Goal: Transaction & Acquisition: Purchase product/service

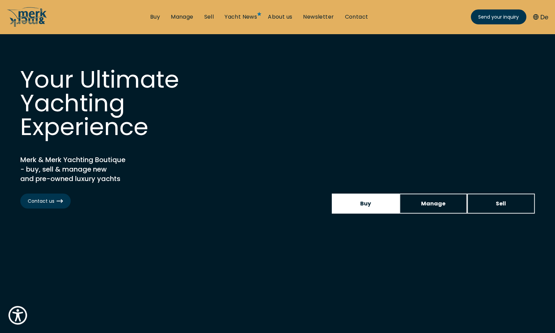
click at [373, 210] on link "Buy" at bounding box center [366, 203] width 68 height 20
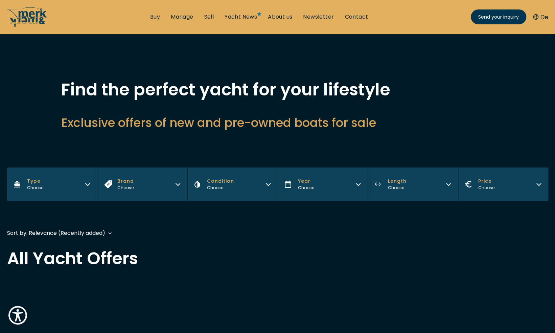
click at [176, 183] on icon "button" at bounding box center [178, 184] width 4 height 2
click at [176, 183] on icon "button" at bounding box center [178, 182] width 4 height 2
click at [88, 185] on icon "Type" at bounding box center [88, 184] width 4 height 2
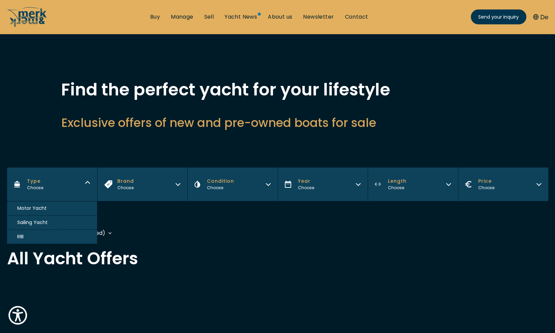
click at [42, 207] on span "Motor Yacht" at bounding box center [31, 207] width 29 height 7
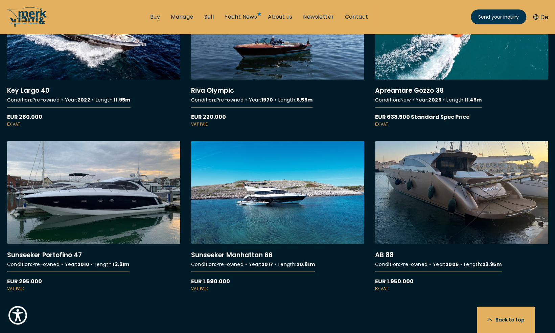
scroll to position [677, 0]
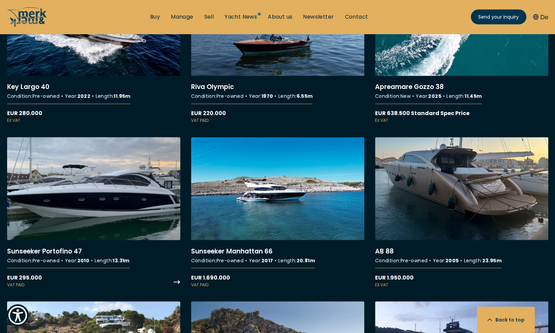
click at [126, 189] on link "More details about Sunseeker Portofino 47" at bounding box center [93, 212] width 173 height 150
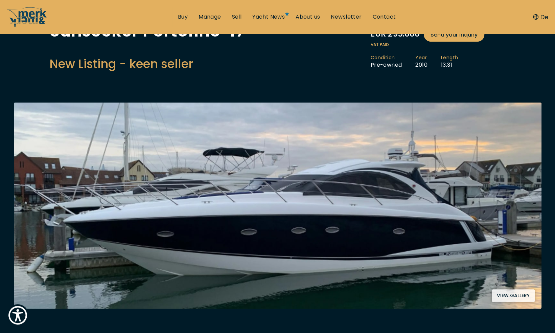
scroll to position [68, 0]
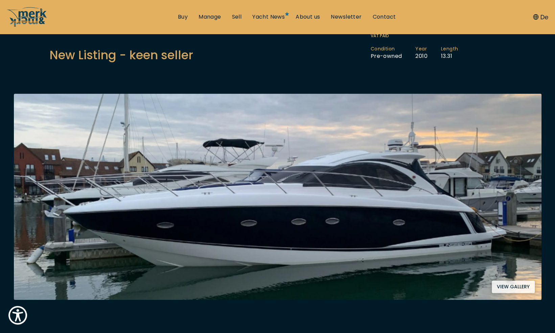
click at [511, 289] on button "View gallery" at bounding box center [512, 286] width 43 height 13
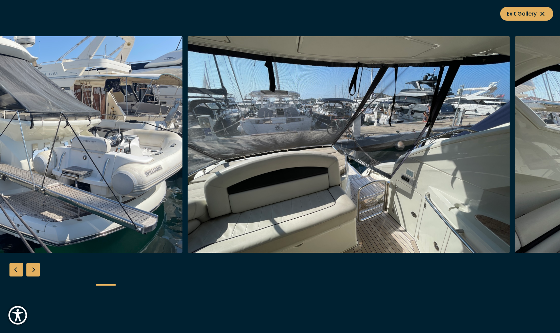
click at [22, 137] on img "button" at bounding box center [21, 144] width 322 height 216
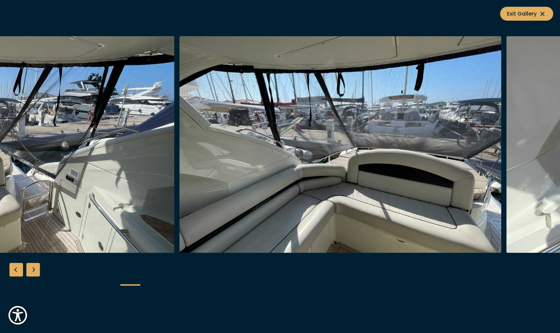
click at [16, 139] on img "button" at bounding box center [13, 144] width 322 height 216
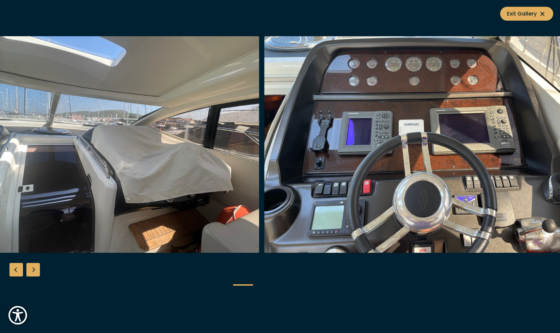
click at [84, 104] on img "button" at bounding box center [98, 144] width 322 height 216
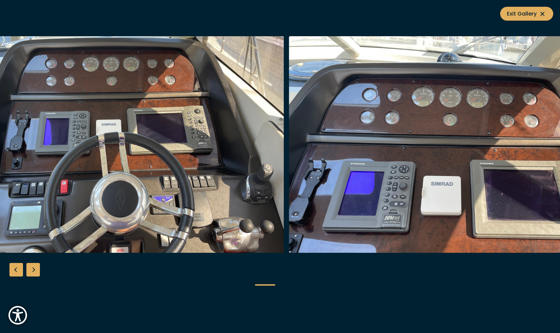
click at [56, 106] on img "button" at bounding box center [123, 144] width 322 height 216
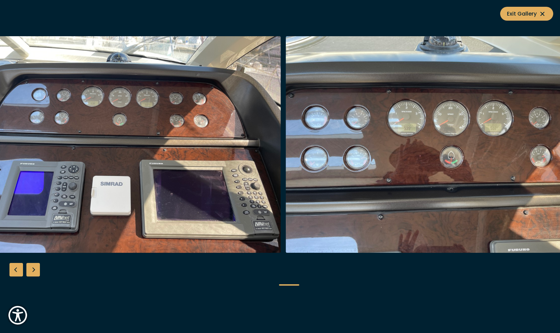
click at [32, 88] on img "button" at bounding box center [119, 144] width 322 height 216
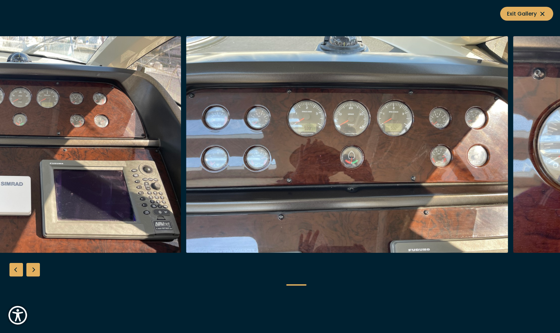
click at [227, 112] on img "button" at bounding box center [347, 144] width 322 height 216
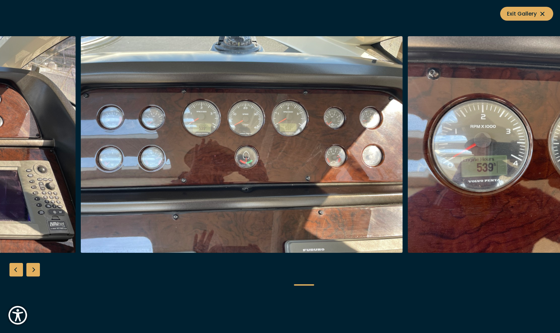
click at [119, 101] on img "button" at bounding box center [241, 144] width 322 height 216
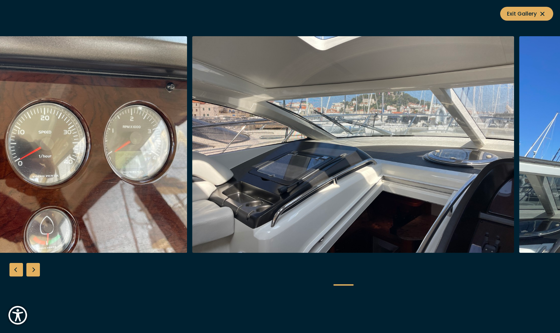
click at [33, 98] on img "button" at bounding box center [26, 144] width 322 height 216
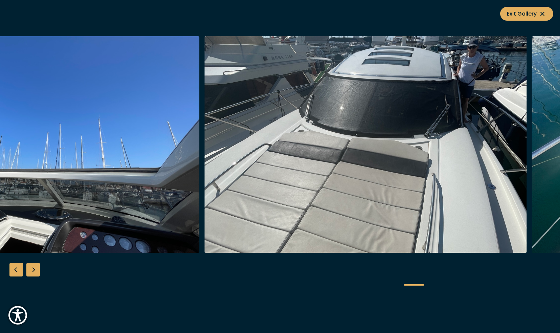
click at [62, 69] on img "button" at bounding box center [38, 144] width 322 height 216
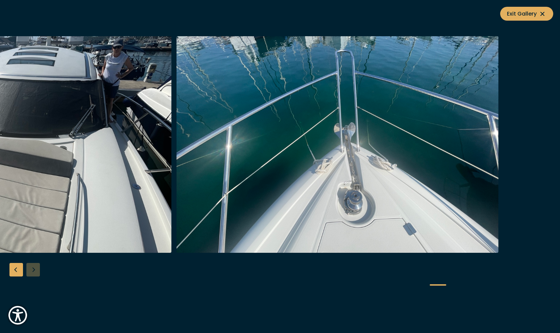
click at [11, 67] on img "button" at bounding box center [10, 144] width 322 height 216
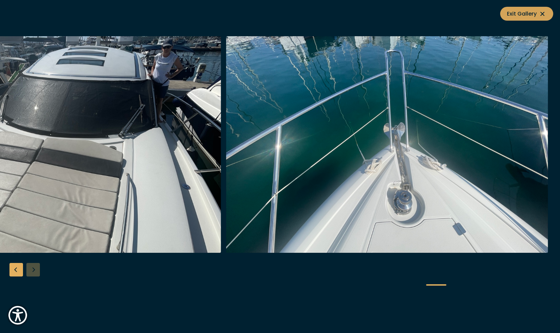
click at [547, 16] on button "Exit Gallery" at bounding box center [526, 14] width 53 height 14
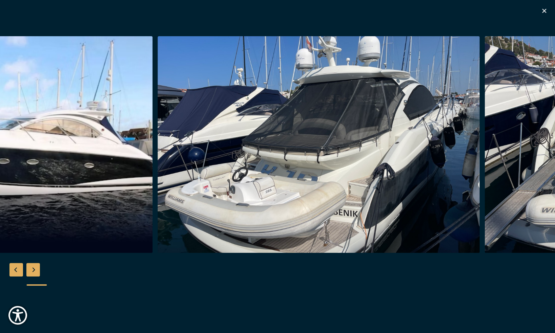
scroll to position [473, 0]
click at [545, 11] on icon "button" at bounding box center [544, 11] width 8 height 8
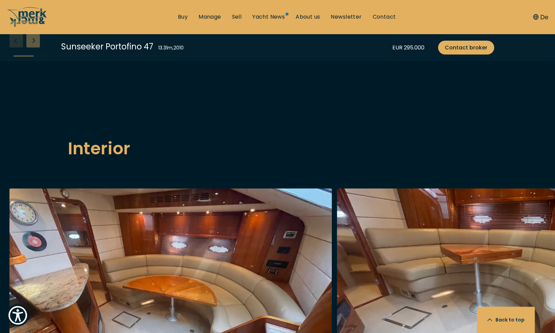
scroll to position [980, 0]
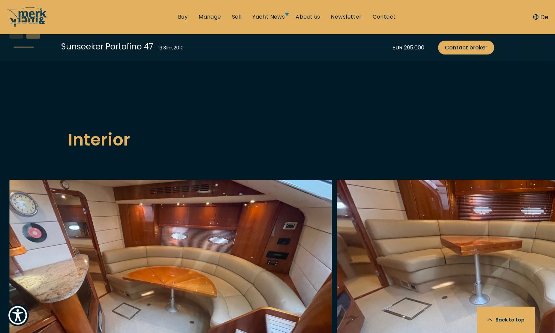
click at [234, 240] on img "button" at bounding box center [170, 287] width 322 height 216
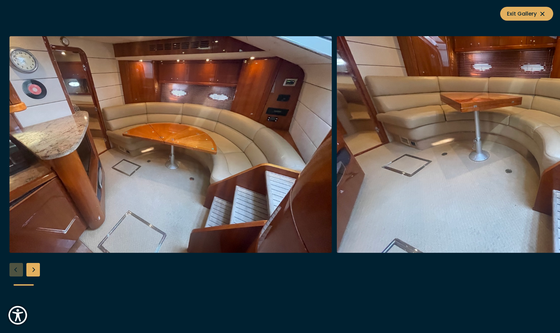
click at [30, 270] on div "Next slide" at bounding box center [33, 270] width 14 height 14
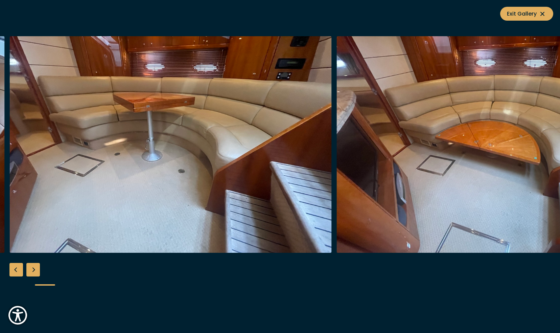
click at [30, 270] on div "Next slide" at bounding box center [33, 270] width 14 height 14
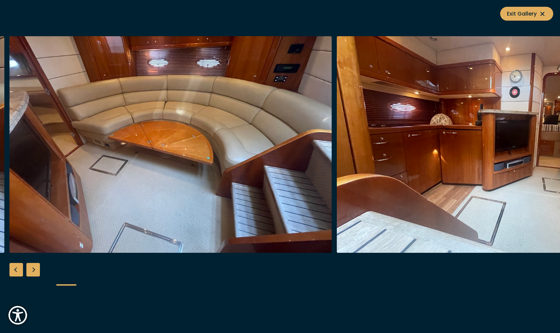
click at [29, 270] on div "Next slide" at bounding box center [33, 270] width 14 height 14
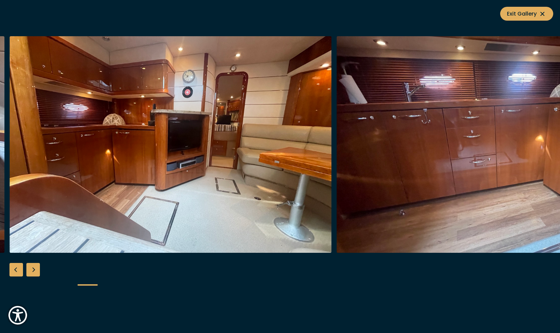
click at [29, 270] on div "Next slide" at bounding box center [33, 270] width 14 height 14
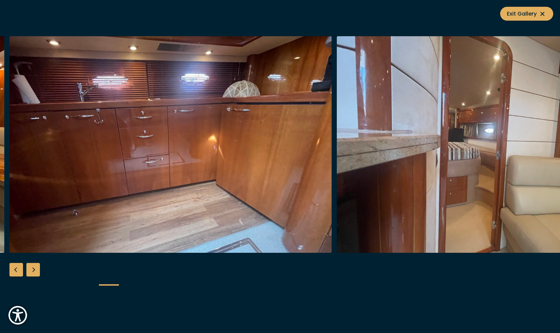
click at [29, 270] on div "Next slide" at bounding box center [33, 270] width 14 height 14
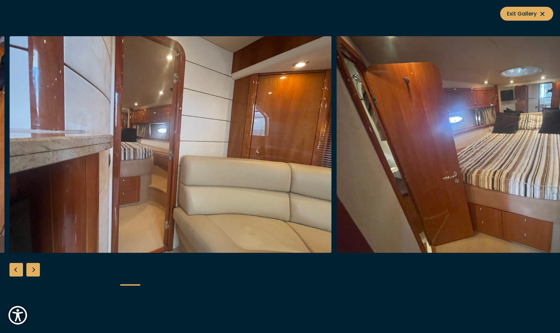
click at [29, 270] on div "Next slide" at bounding box center [33, 270] width 14 height 14
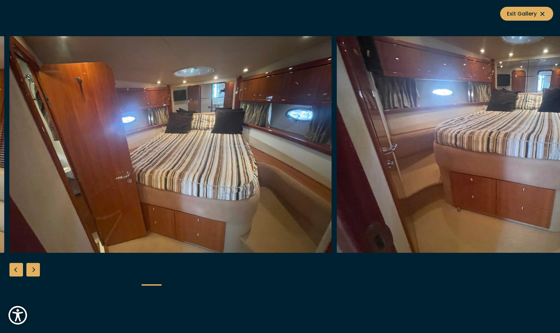
click at [29, 270] on div "Next slide" at bounding box center [33, 270] width 14 height 14
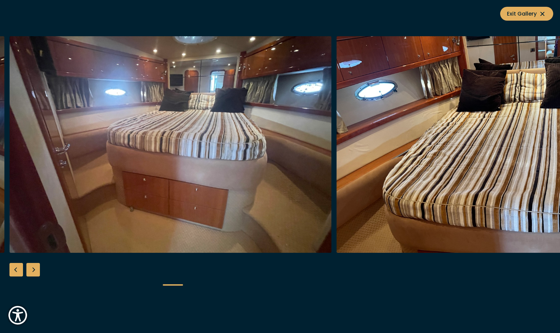
click at [29, 270] on div "Next slide" at bounding box center [33, 270] width 14 height 14
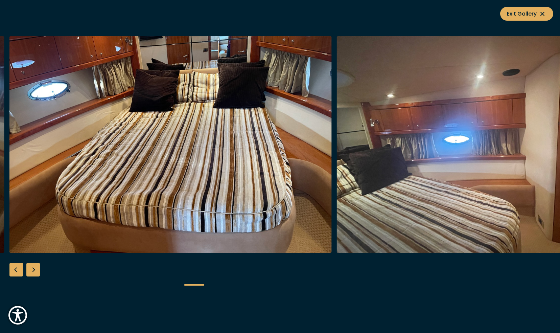
click at [29, 270] on div "Next slide" at bounding box center [33, 270] width 14 height 14
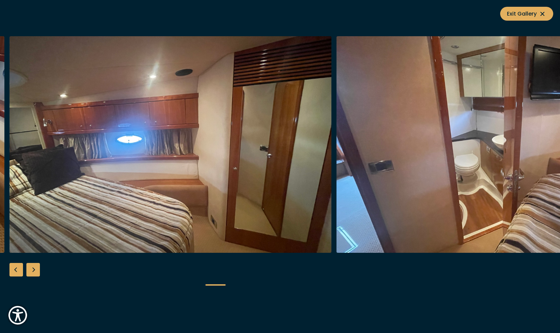
click at [29, 270] on div "Next slide" at bounding box center [33, 270] width 14 height 14
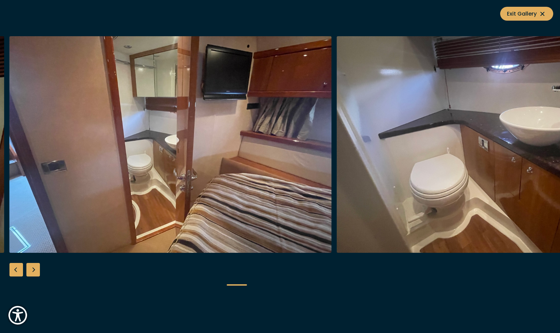
click at [29, 270] on div "Next slide" at bounding box center [33, 270] width 14 height 14
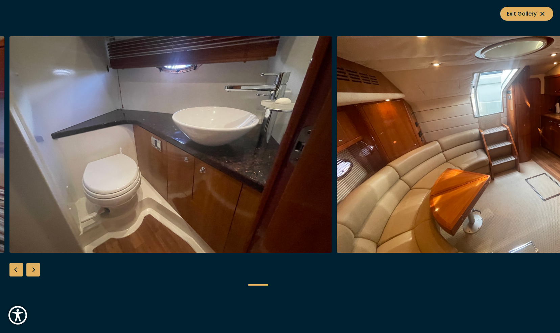
click at [29, 270] on div "Next slide" at bounding box center [33, 270] width 14 height 14
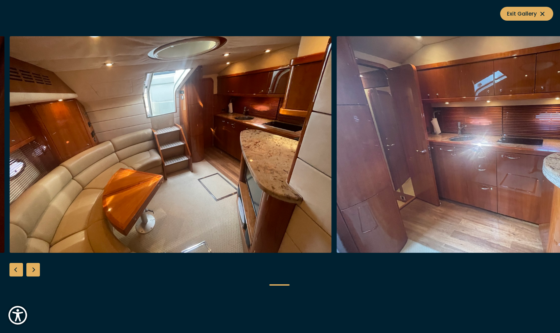
click at [32, 269] on div "Next slide" at bounding box center [33, 270] width 14 height 14
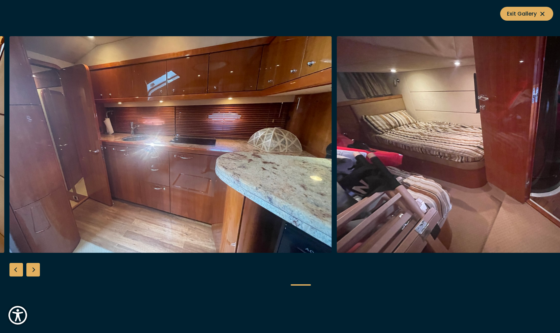
click at [32, 269] on div "Next slide" at bounding box center [33, 270] width 14 height 14
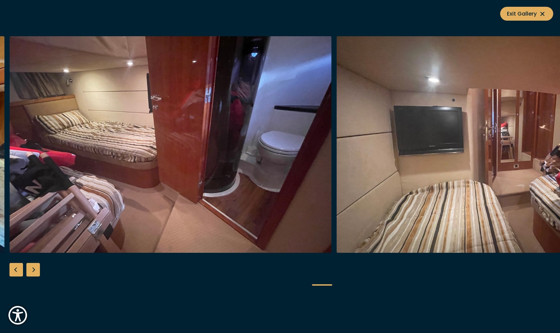
click at [32, 269] on div "Next slide" at bounding box center [33, 270] width 14 height 14
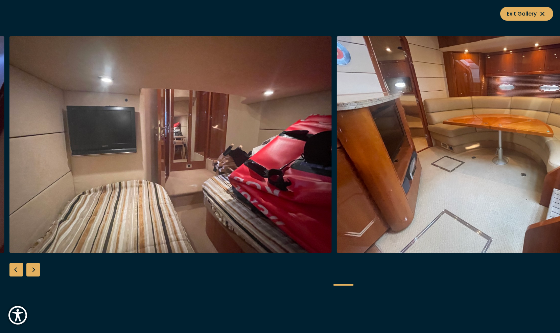
click at [32, 269] on div "Next slide" at bounding box center [33, 270] width 14 height 14
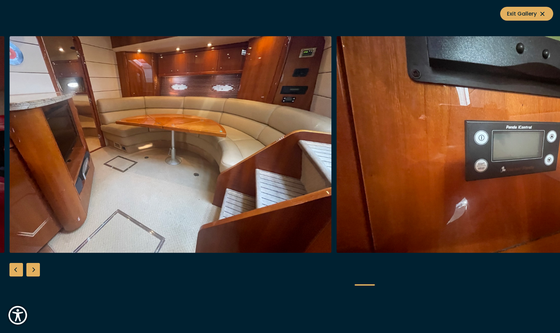
click at [32, 269] on div "Next slide" at bounding box center [33, 270] width 14 height 14
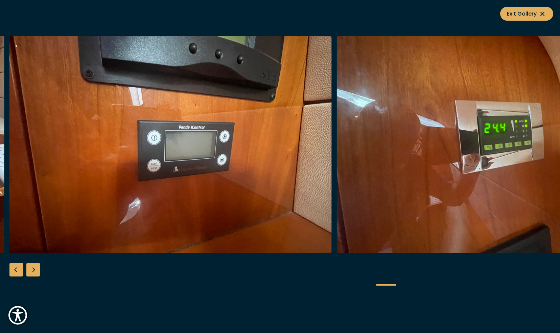
click at [32, 269] on div "Next slide" at bounding box center [33, 270] width 14 height 14
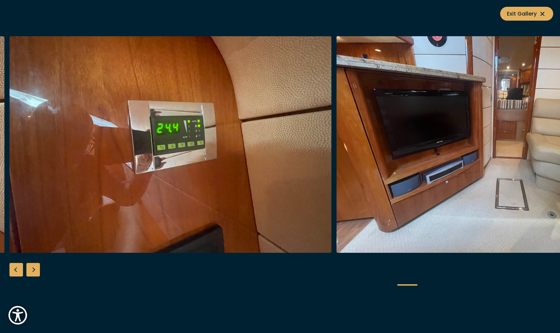
click at [32, 269] on div "Next slide" at bounding box center [33, 270] width 14 height 14
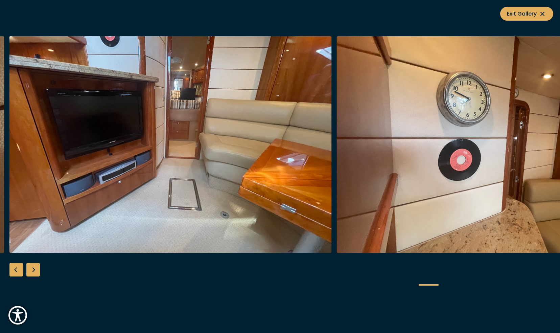
click at [32, 269] on div "Next slide" at bounding box center [33, 270] width 14 height 14
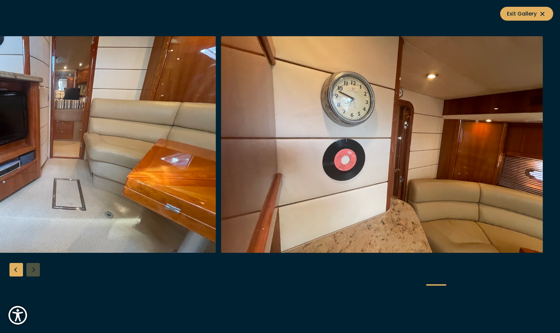
click at [32, 269] on div at bounding box center [280, 166] width 560 height 260
click at [546, 14] on button "Exit Gallery" at bounding box center [526, 14] width 53 height 14
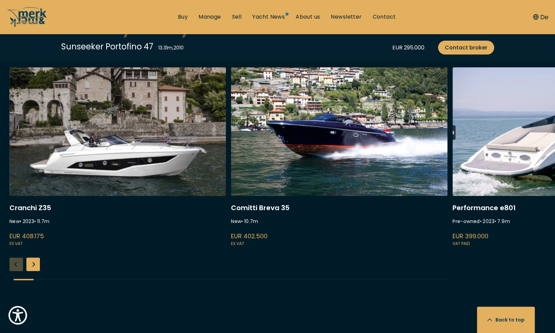
scroll to position [1690, 0]
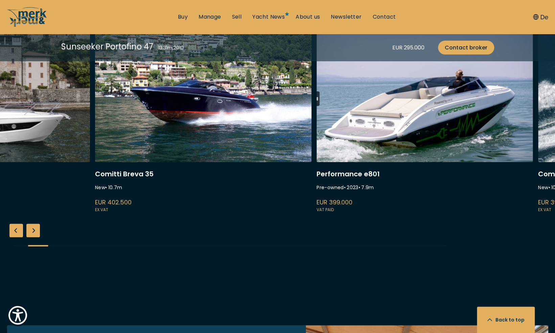
click at [182, 131] on link at bounding box center [203, 123] width 216 height 180
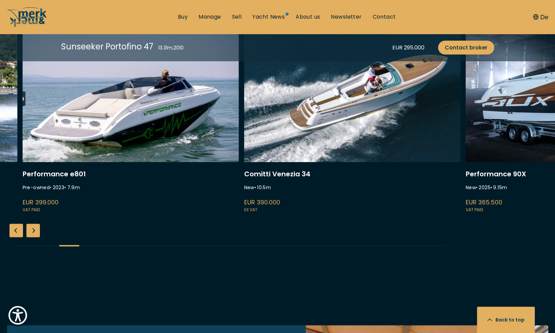
click at [178, 127] on link at bounding box center [131, 123] width 216 height 180
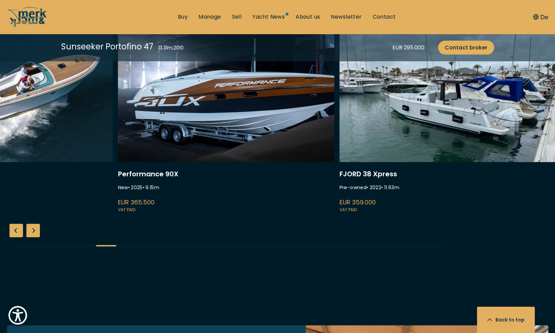
click at [69, 132] on link at bounding box center [4, 123] width 216 height 180
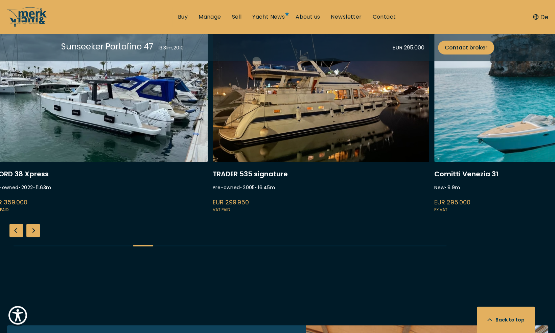
click at [93, 129] on link at bounding box center [99, 123] width 216 height 180
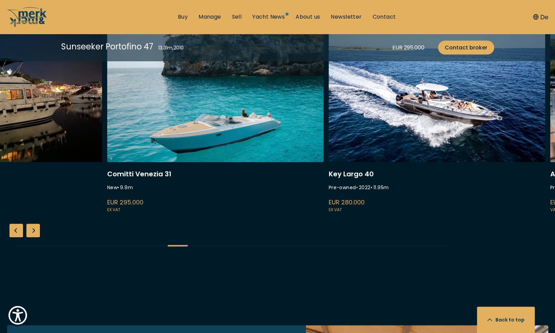
click at [107, 121] on link at bounding box center [215, 123] width 216 height 180
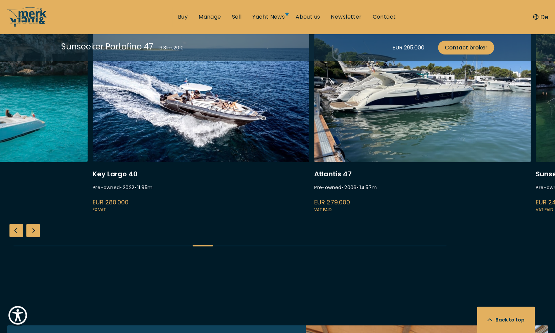
click at [139, 117] on link at bounding box center [201, 123] width 216 height 180
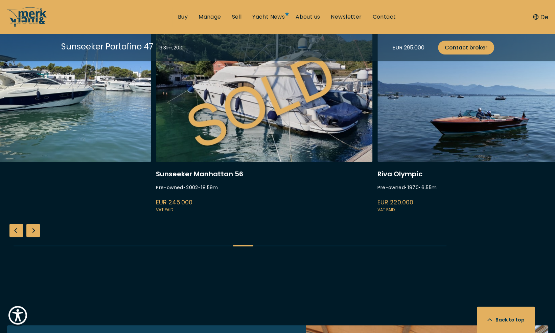
click at [43, 106] on link at bounding box center [42, 123] width 216 height 180
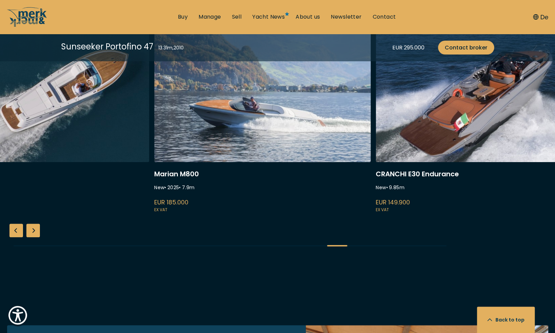
click at [48, 109] on link at bounding box center [41, 123] width 216 height 180
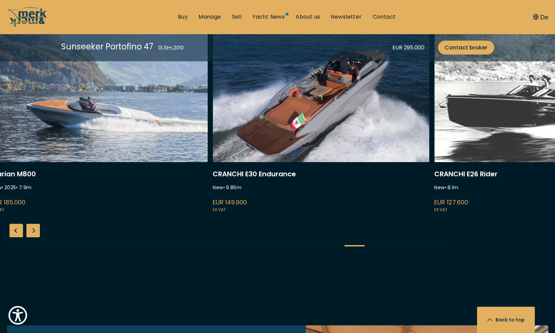
click at [23, 103] on link at bounding box center [99, 123] width 216 height 180
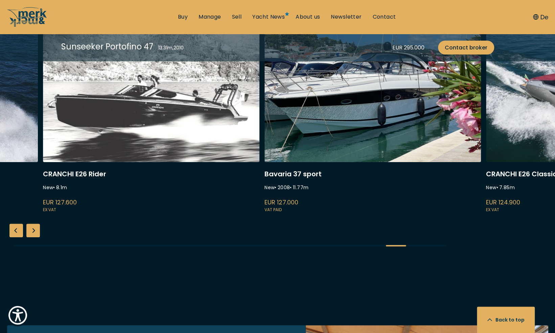
click at [207, 105] on link at bounding box center [151, 123] width 216 height 180
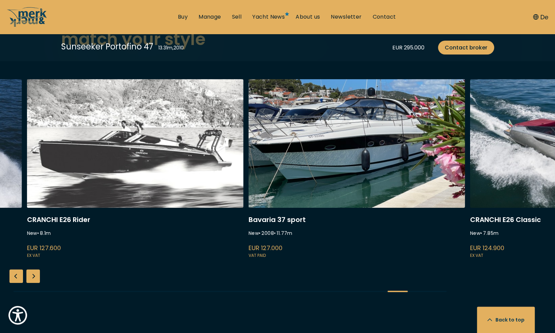
scroll to position [1656, 0]
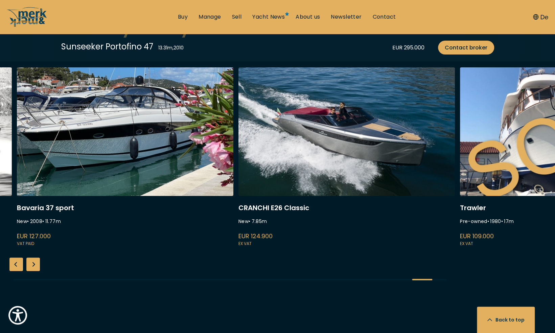
click at [94, 116] on link at bounding box center [125, 157] width 216 height 180
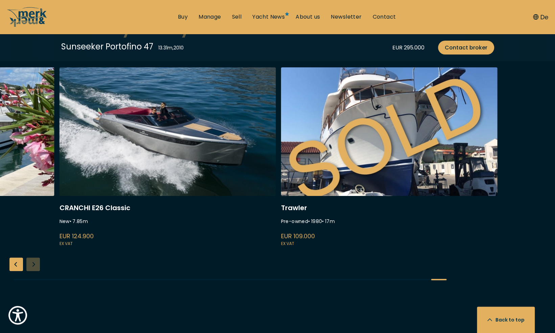
click at [59, 121] on link at bounding box center [167, 157] width 216 height 180
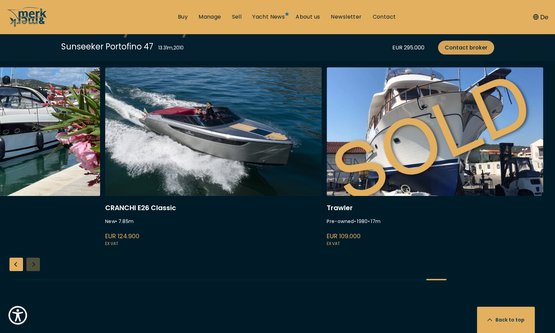
click at [471, 47] on span "Contact broker" at bounding box center [465, 47] width 43 height 8
select select "buy"
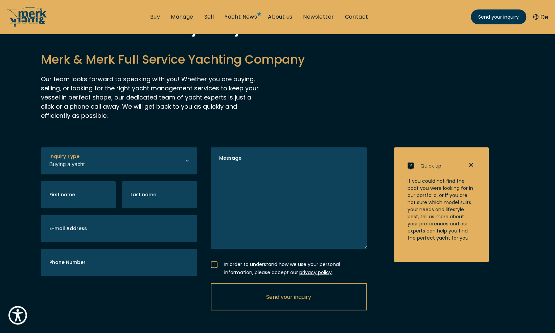
scroll to position [68, 0]
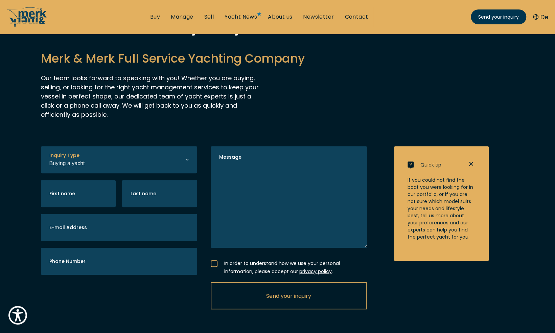
click at [185, 158] on icon at bounding box center [186, 158] width 3 height 3
click at [187, 160] on icon at bounding box center [186, 158] width 3 height 3
click at [276, 97] on div "Get in touch with your yacht broker now Merk & Merk Full Service Yachting Compa…" at bounding box center [277, 68] width 473 height 102
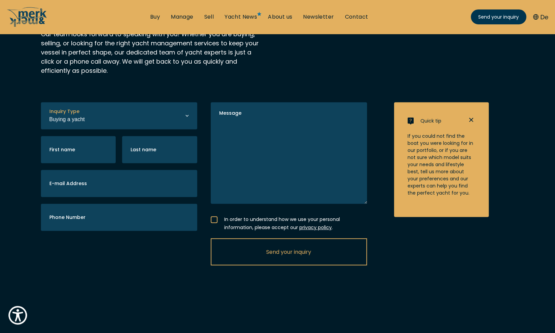
scroll to position [134, 0]
